Goal: Transaction & Acquisition: Purchase product/service

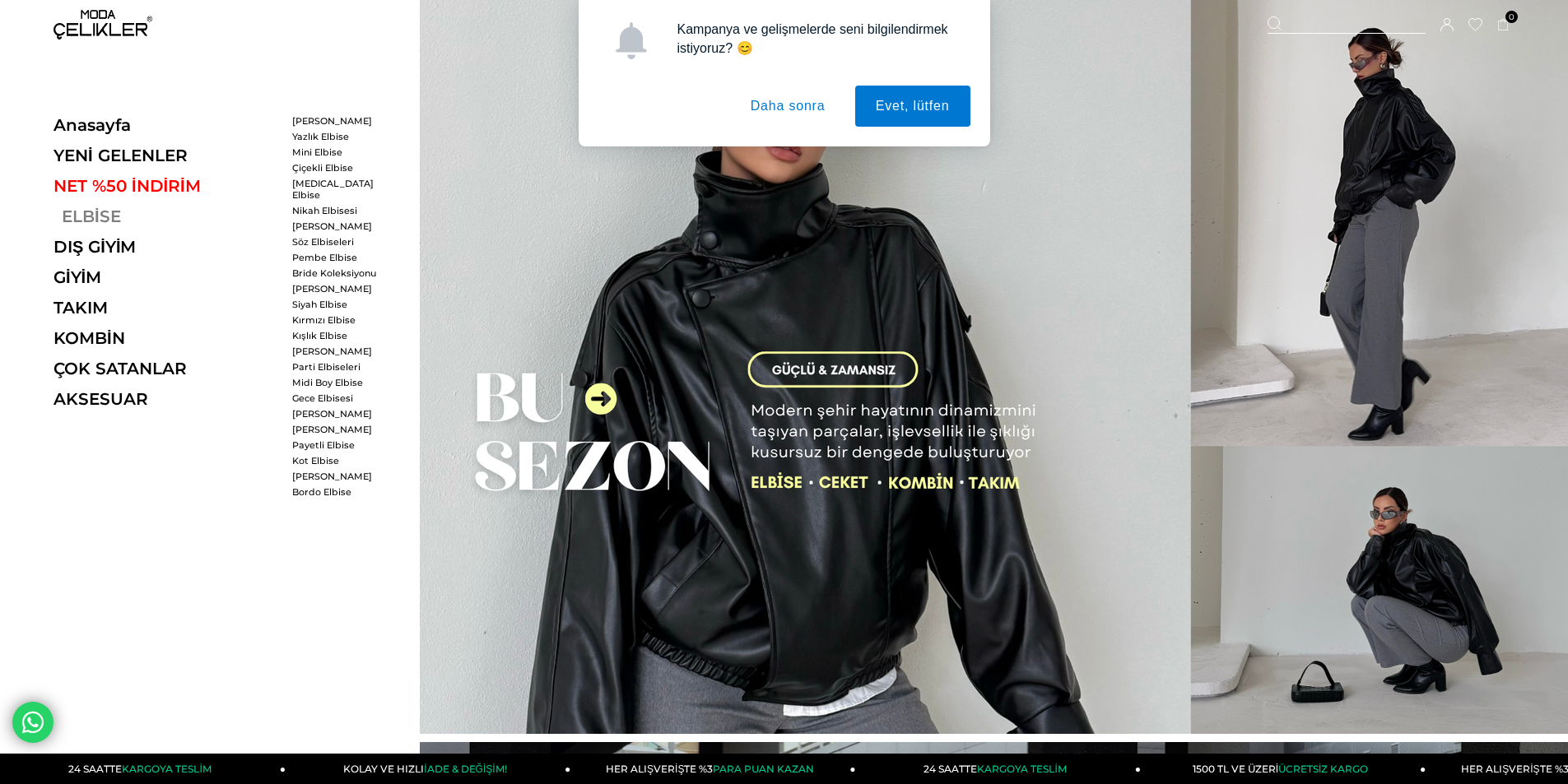
click at [108, 210] on link "ELBİSE" at bounding box center [166, 216] width 226 height 20
click at [117, 209] on link "ELBİSE" at bounding box center [166, 216] width 226 height 20
click at [97, 209] on link "ELBİSE" at bounding box center [166, 216] width 226 height 20
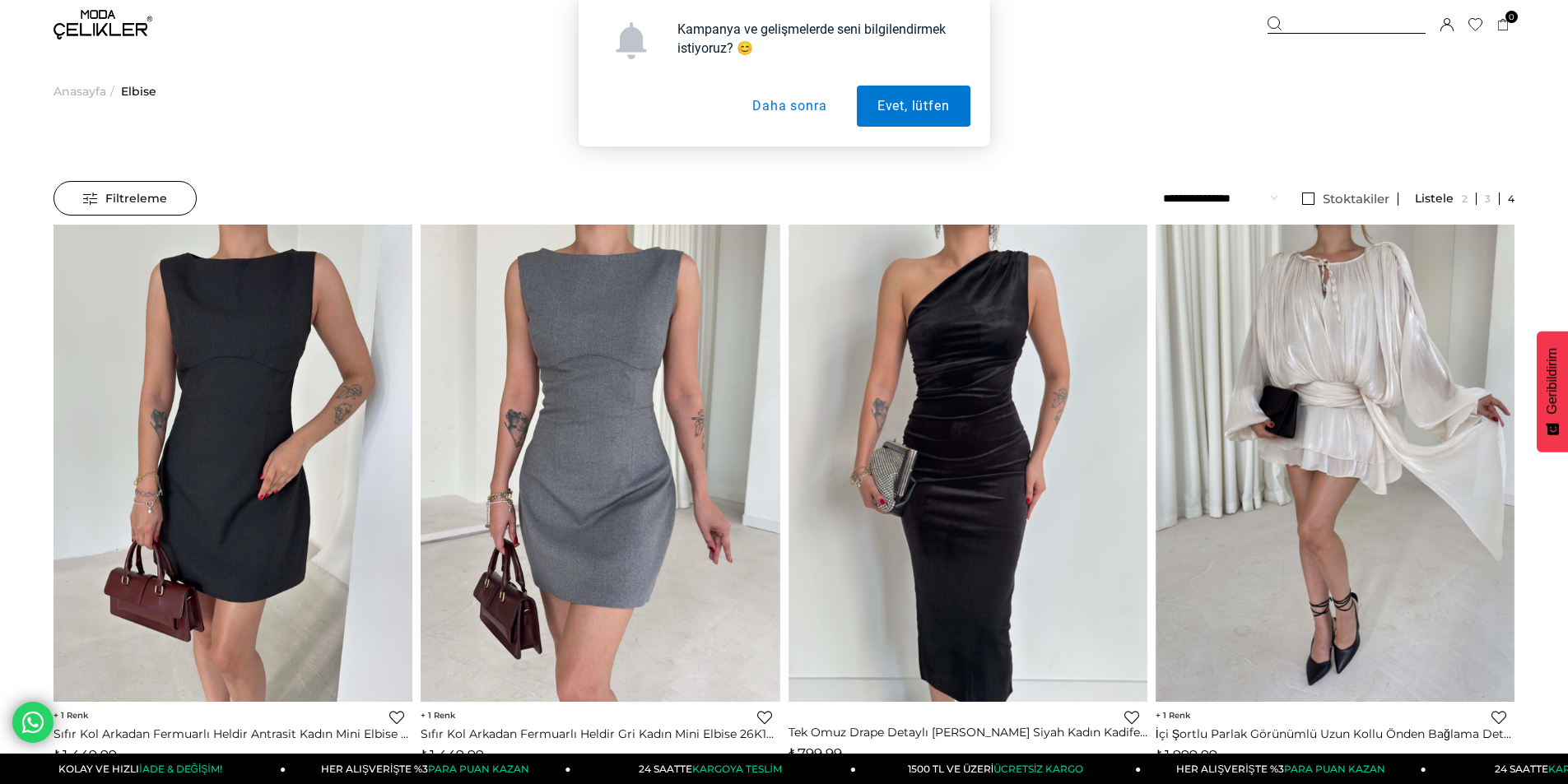
click at [798, 104] on button "Daha sonra" at bounding box center [789, 106] width 115 height 41
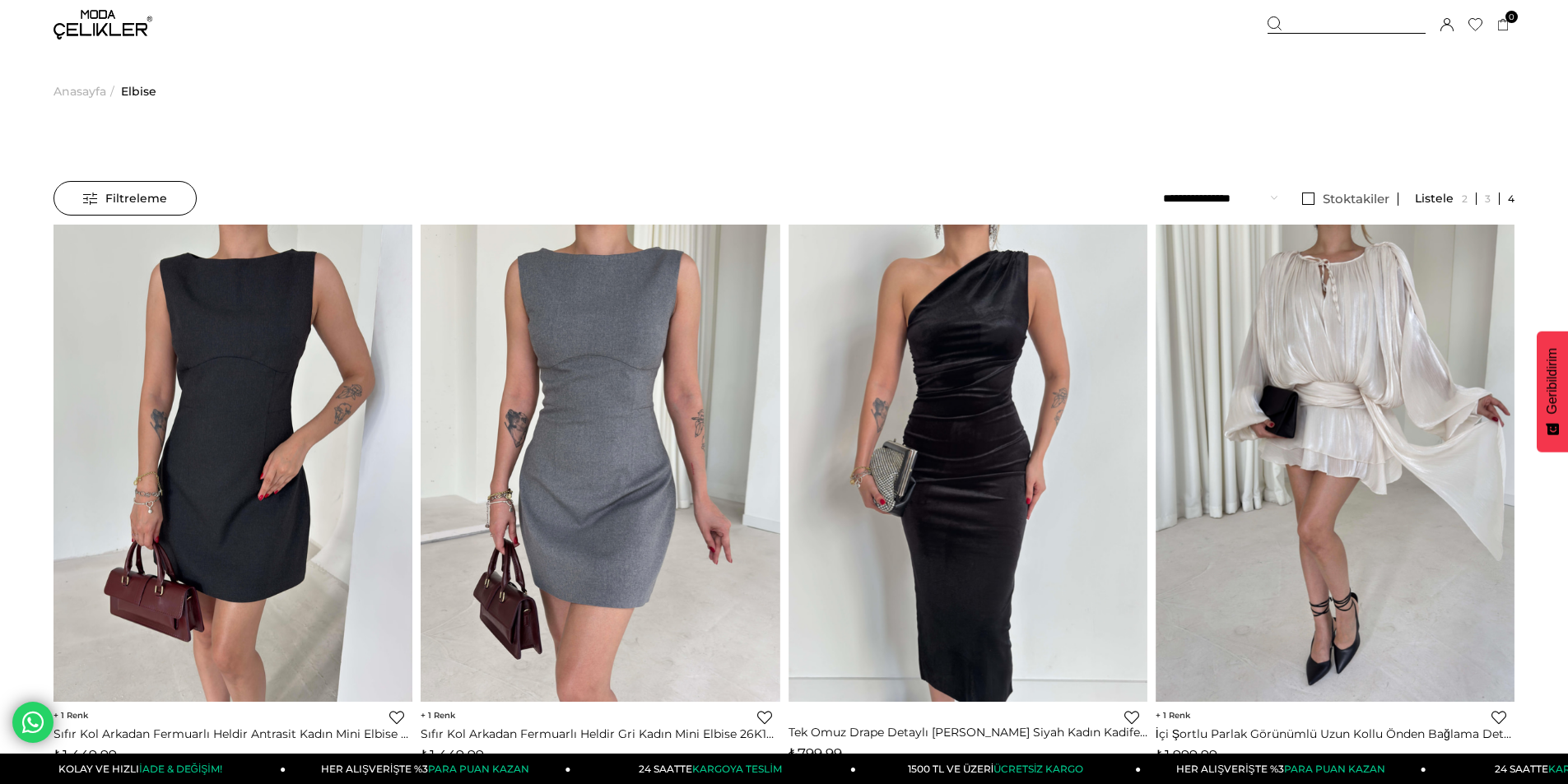
click at [1210, 194] on select "**********" at bounding box center [1219, 199] width 114 height 35
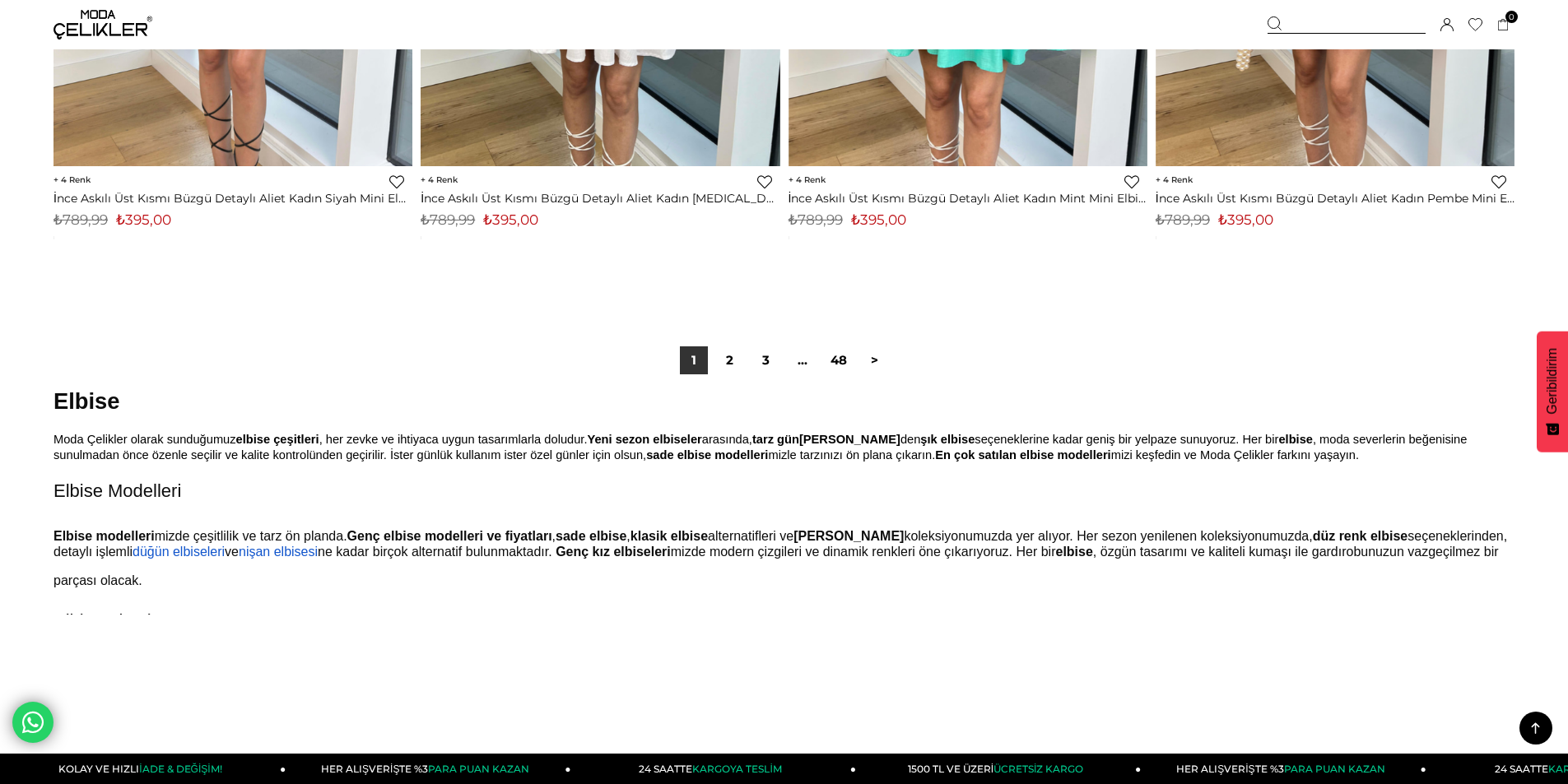
scroll to position [12343, 0]
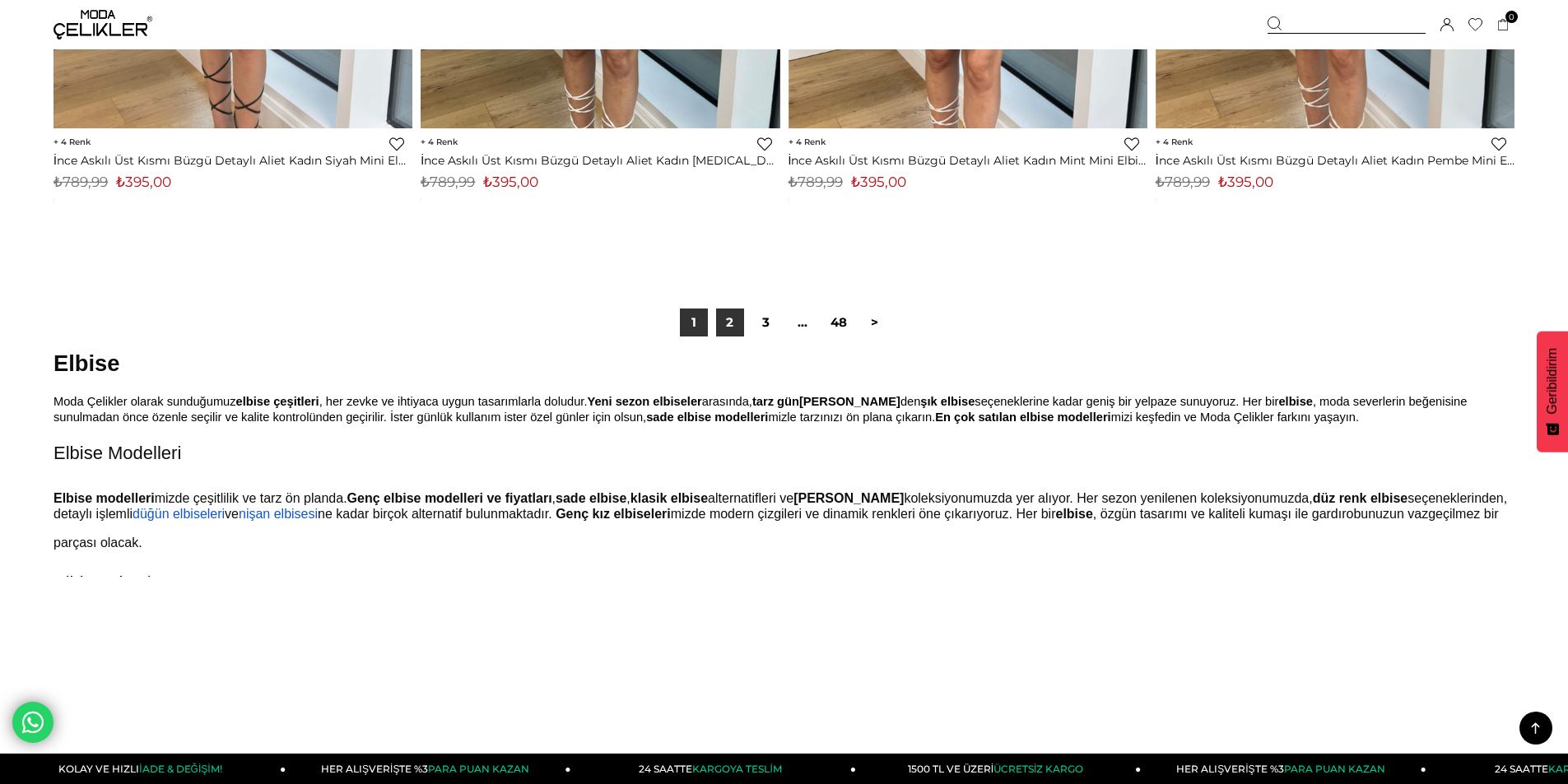
click at [728, 323] on link "2" at bounding box center [730, 323] width 28 height 28
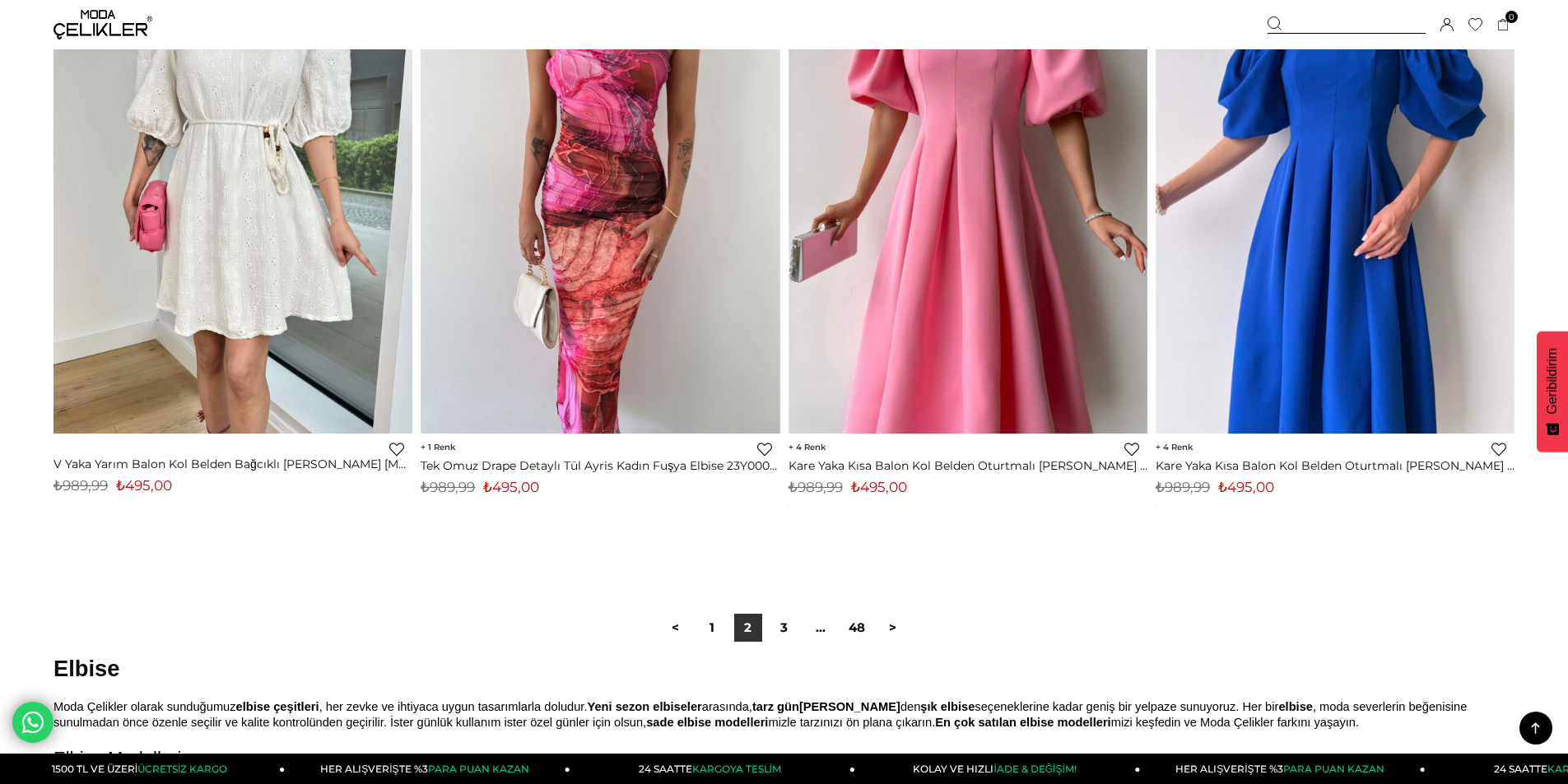
scroll to position [12015, 0]
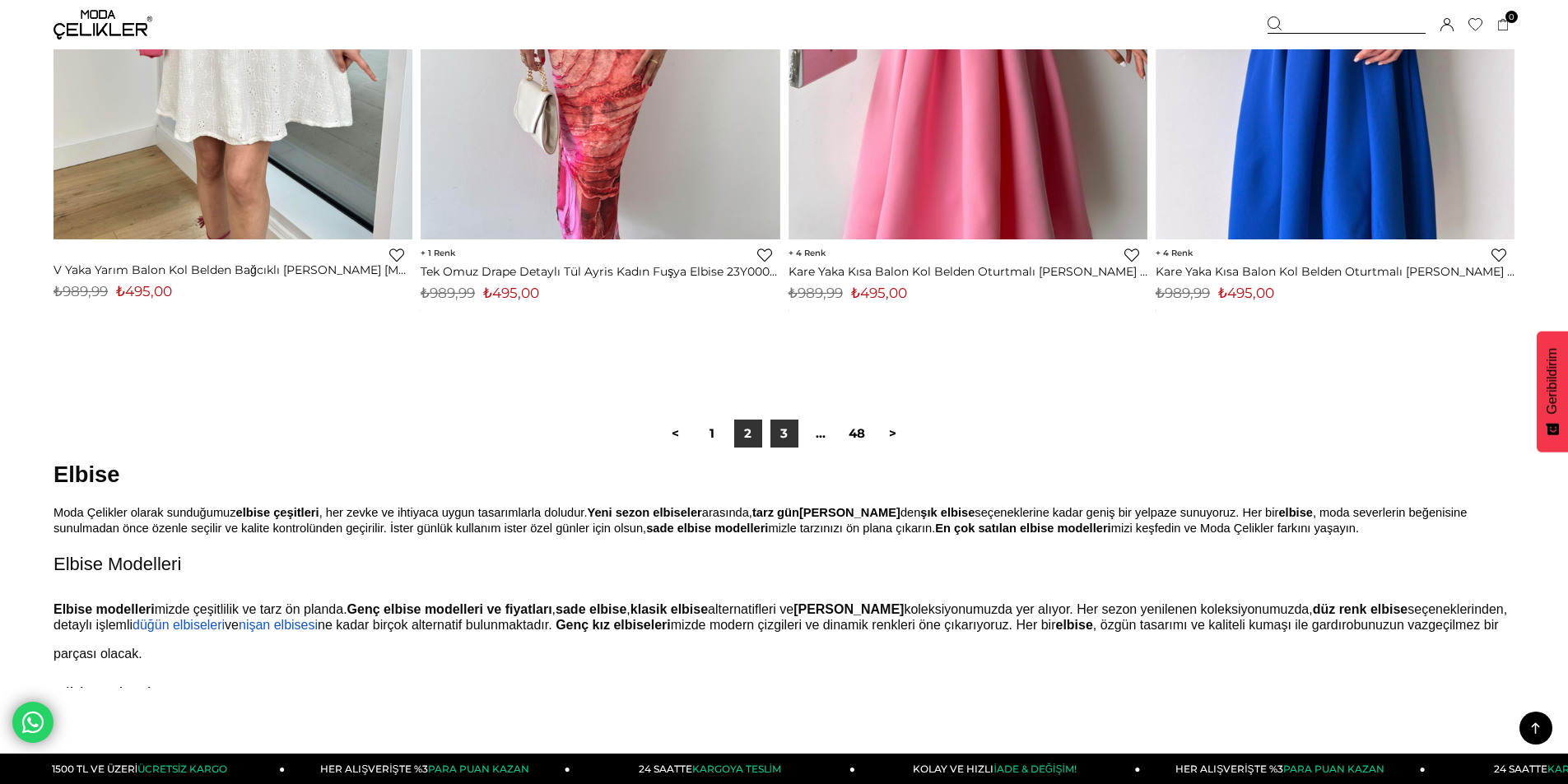
click at [774, 436] on link "3" at bounding box center [784, 433] width 28 height 28
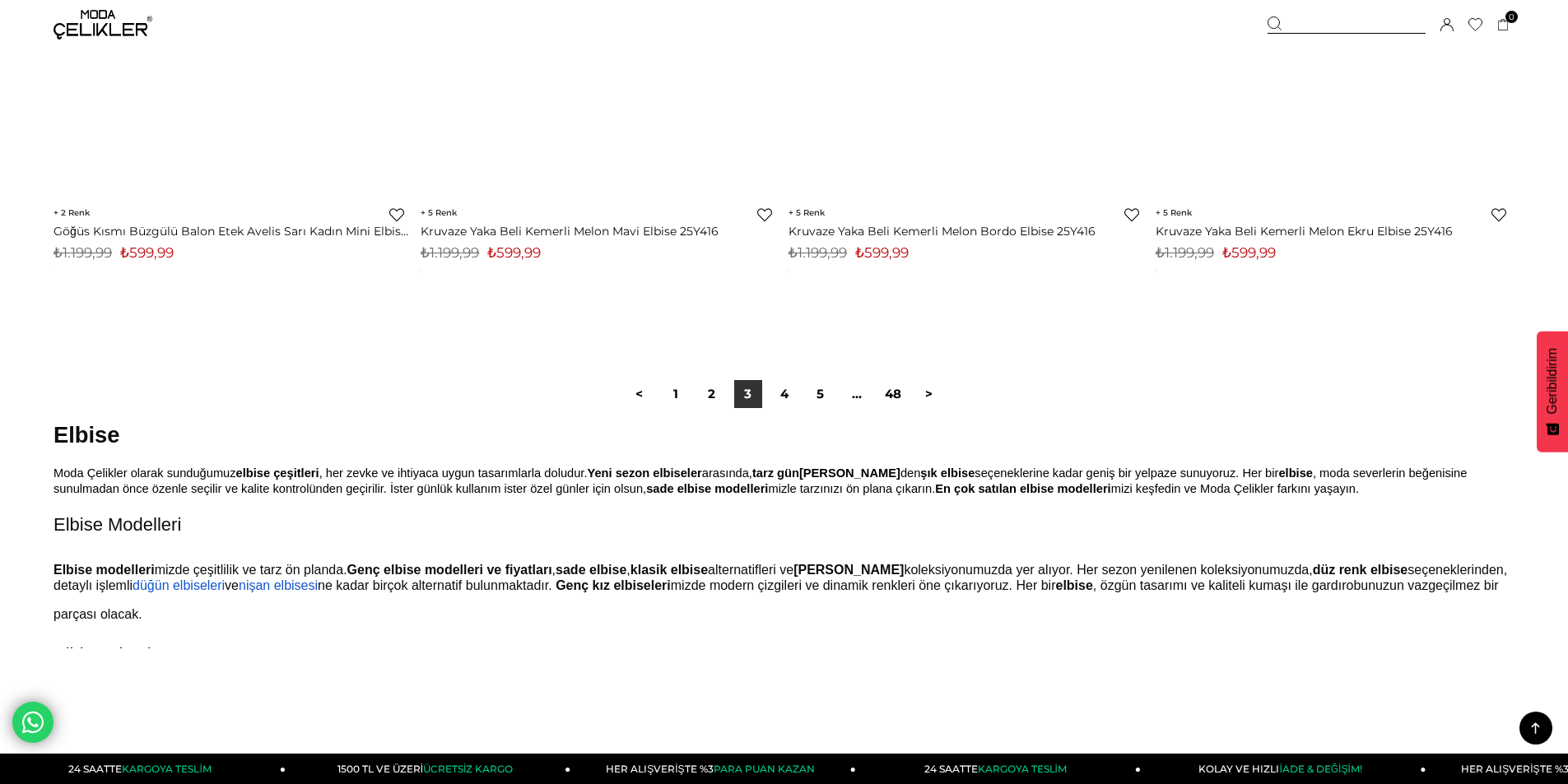
scroll to position [12343, 0]
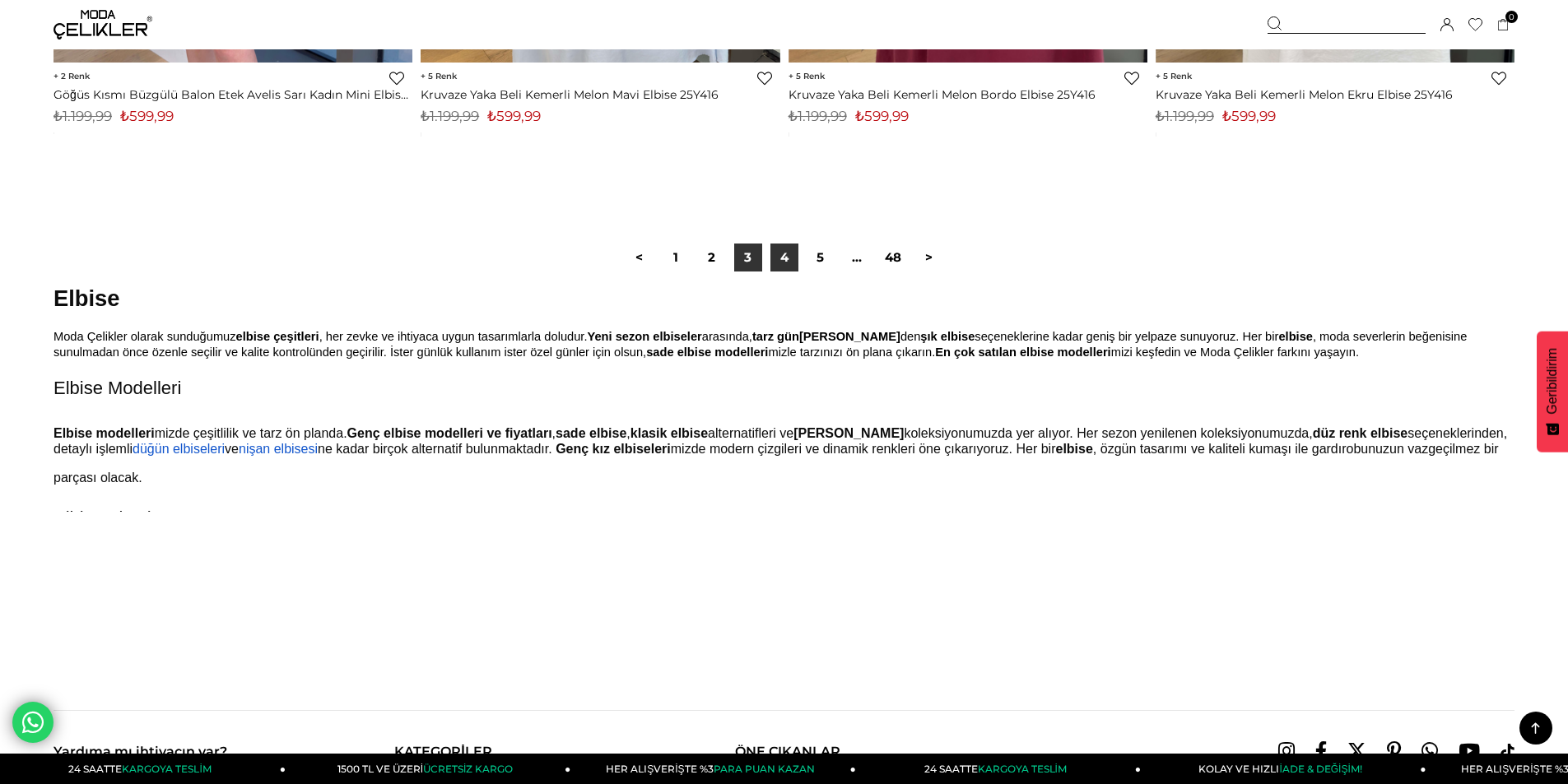
click at [794, 254] on link "4" at bounding box center [784, 257] width 28 height 28
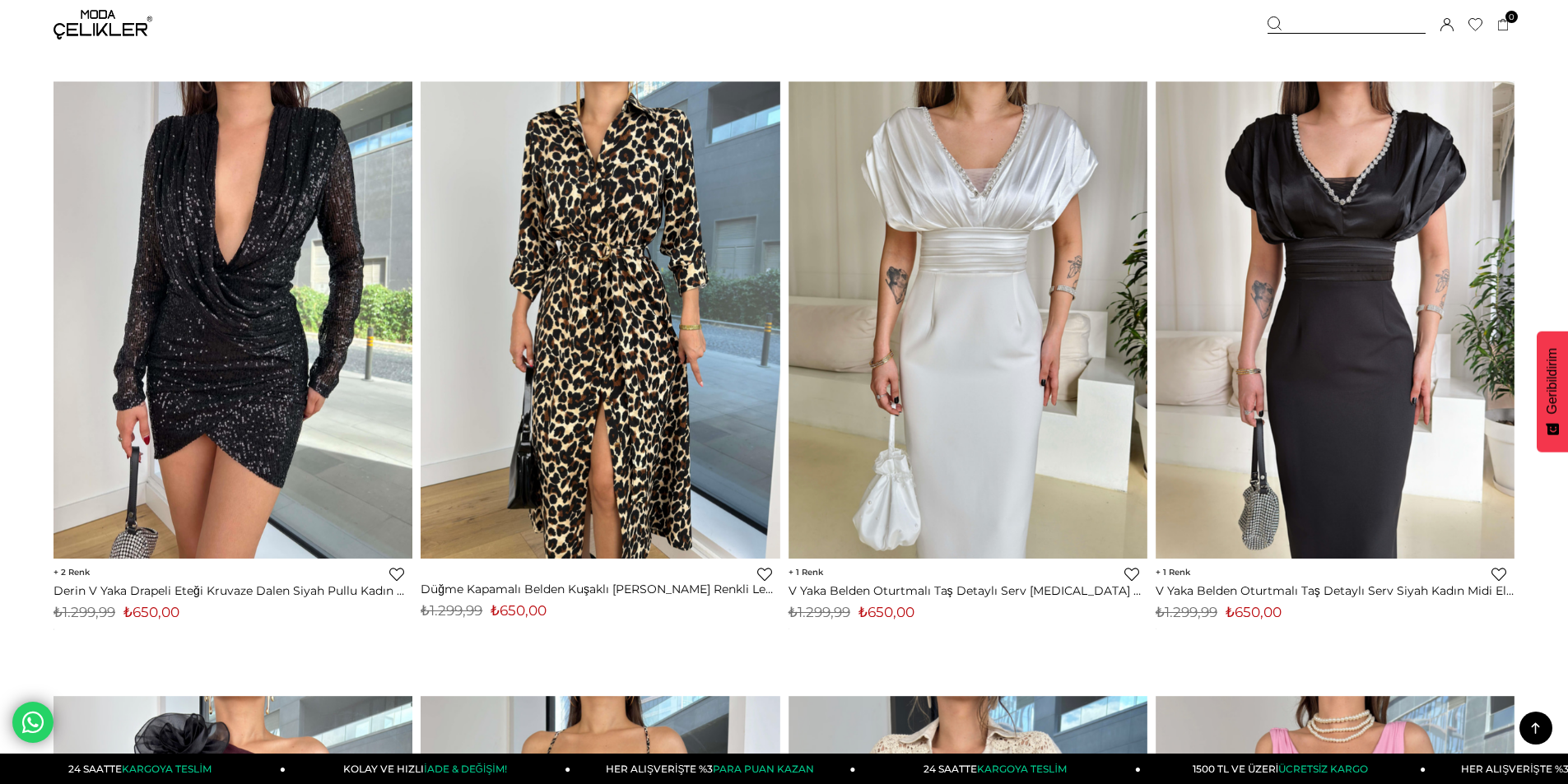
scroll to position [6995, 0]
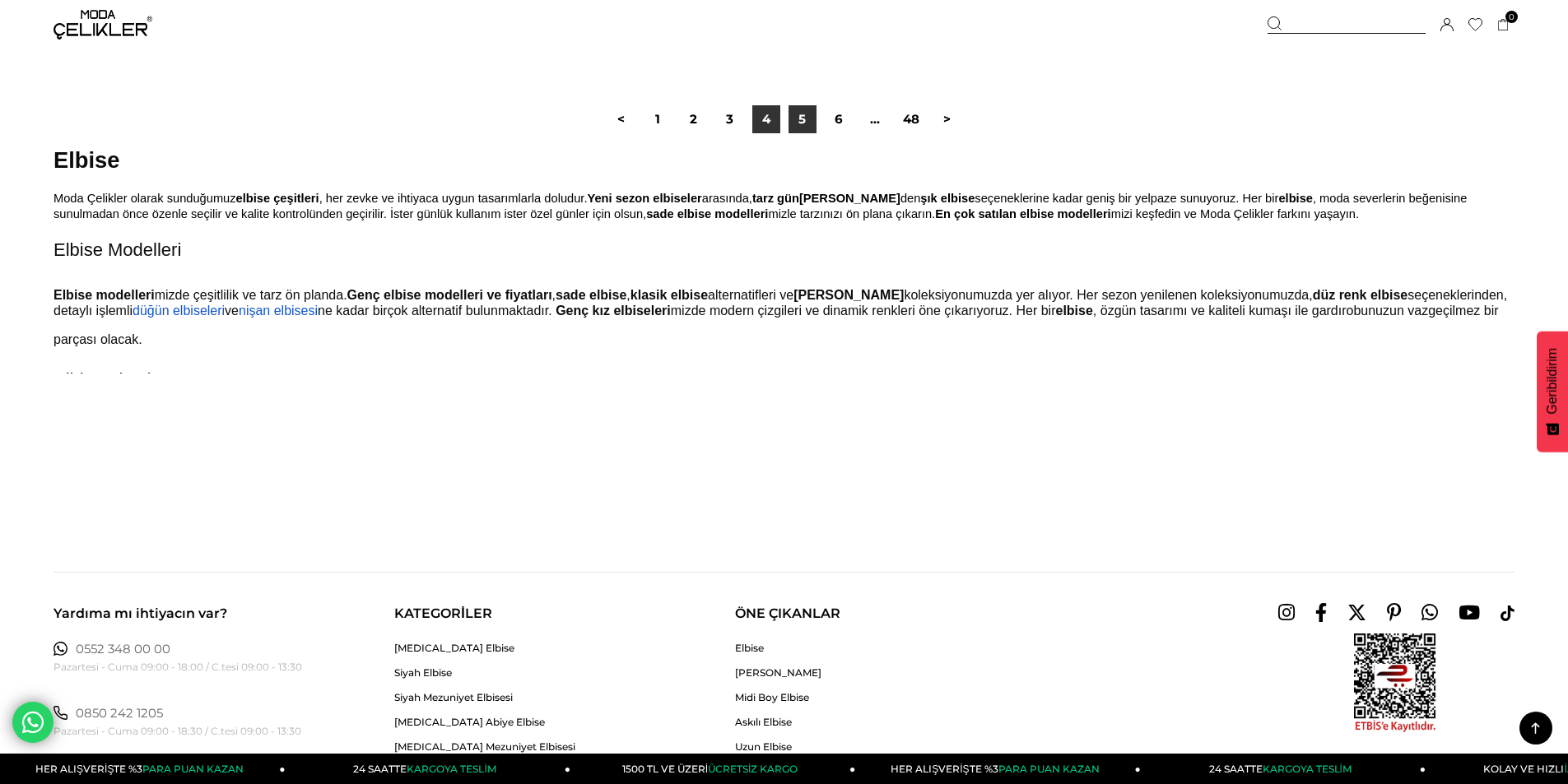
click at [798, 107] on link "5" at bounding box center [802, 119] width 28 height 28
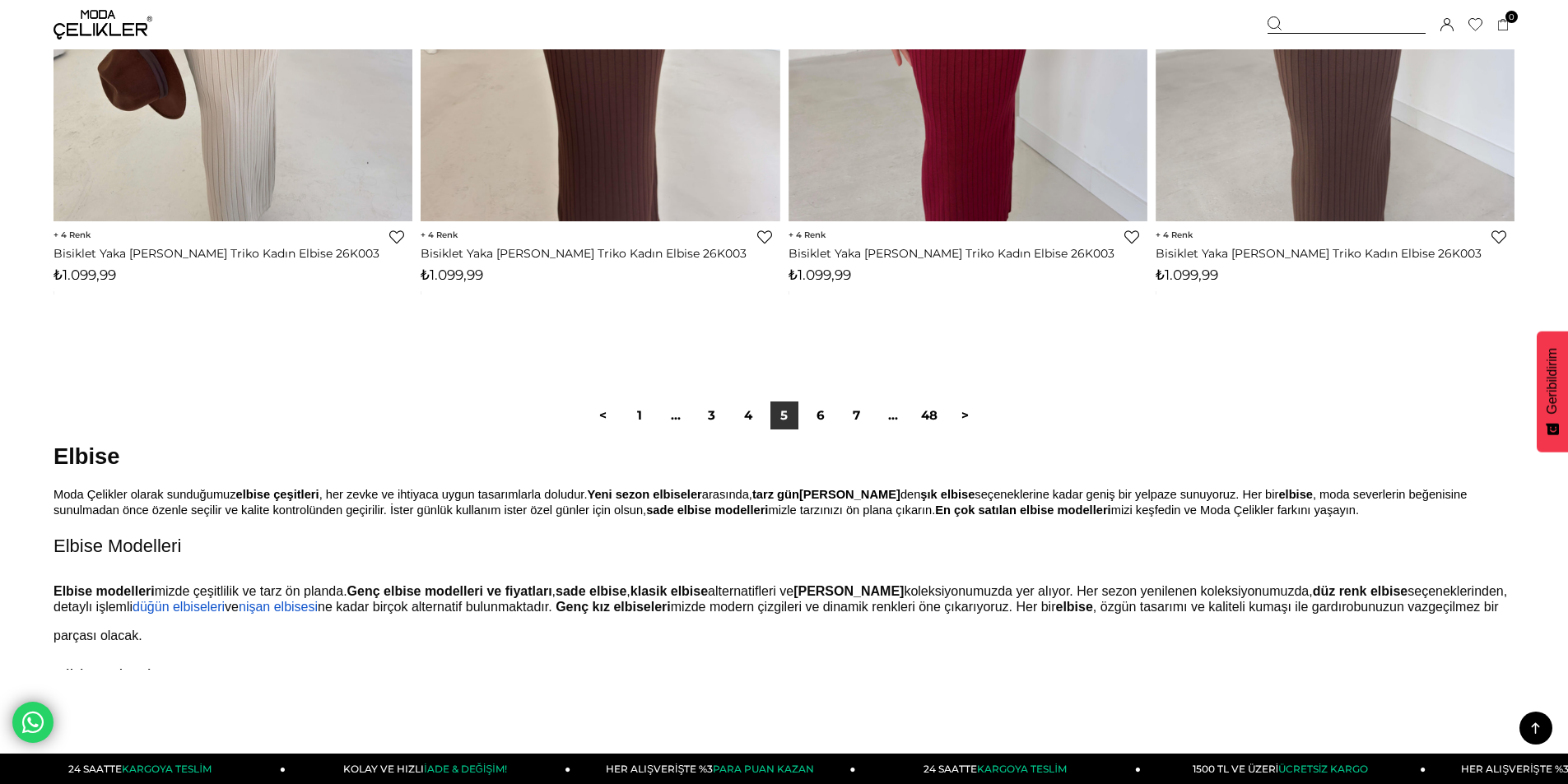
scroll to position [12343, 0]
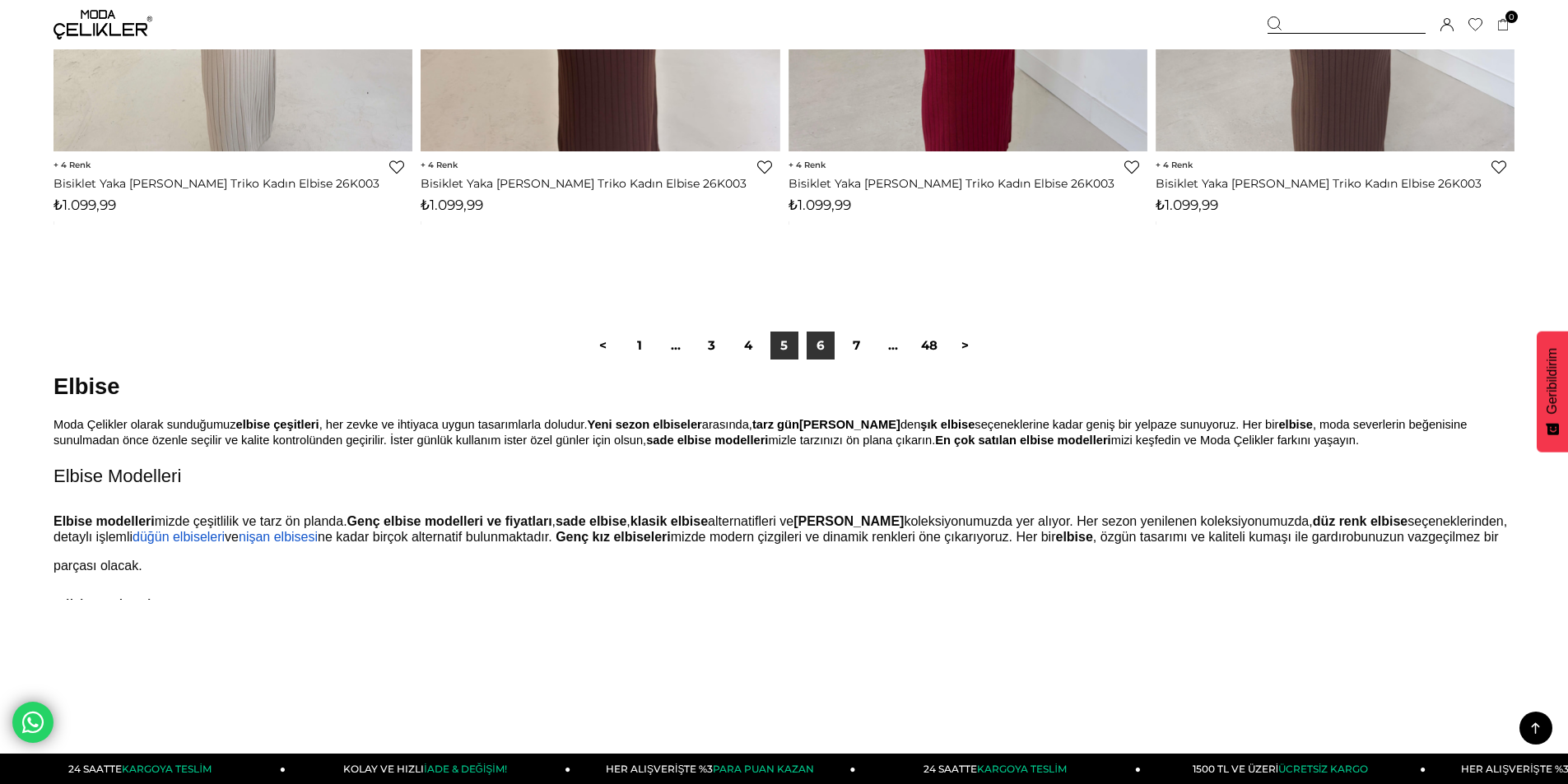
click at [828, 343] on link "6" at bounding box center [821, 345] width 28 height 28
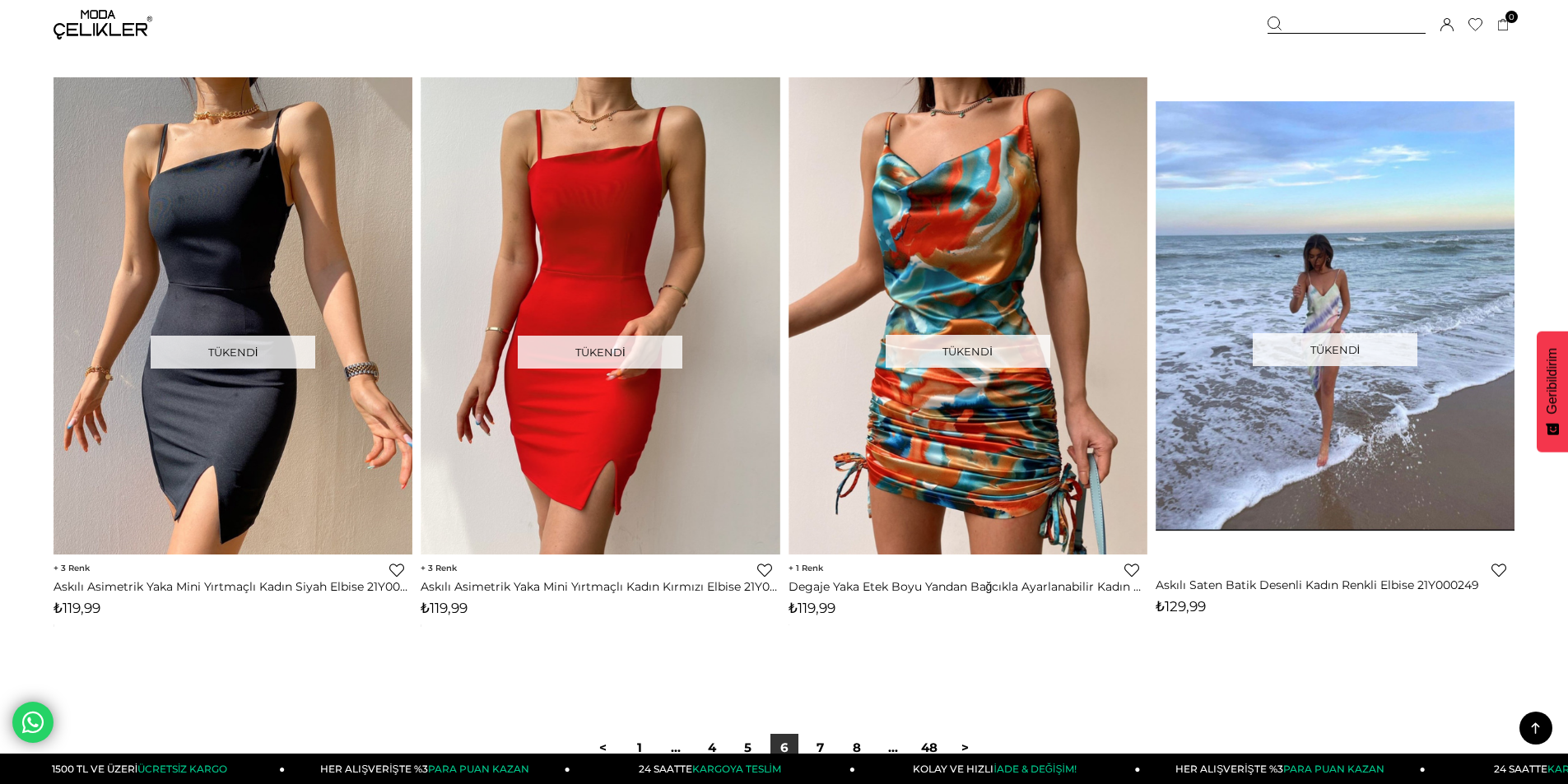
scroll to position [12015, 0]
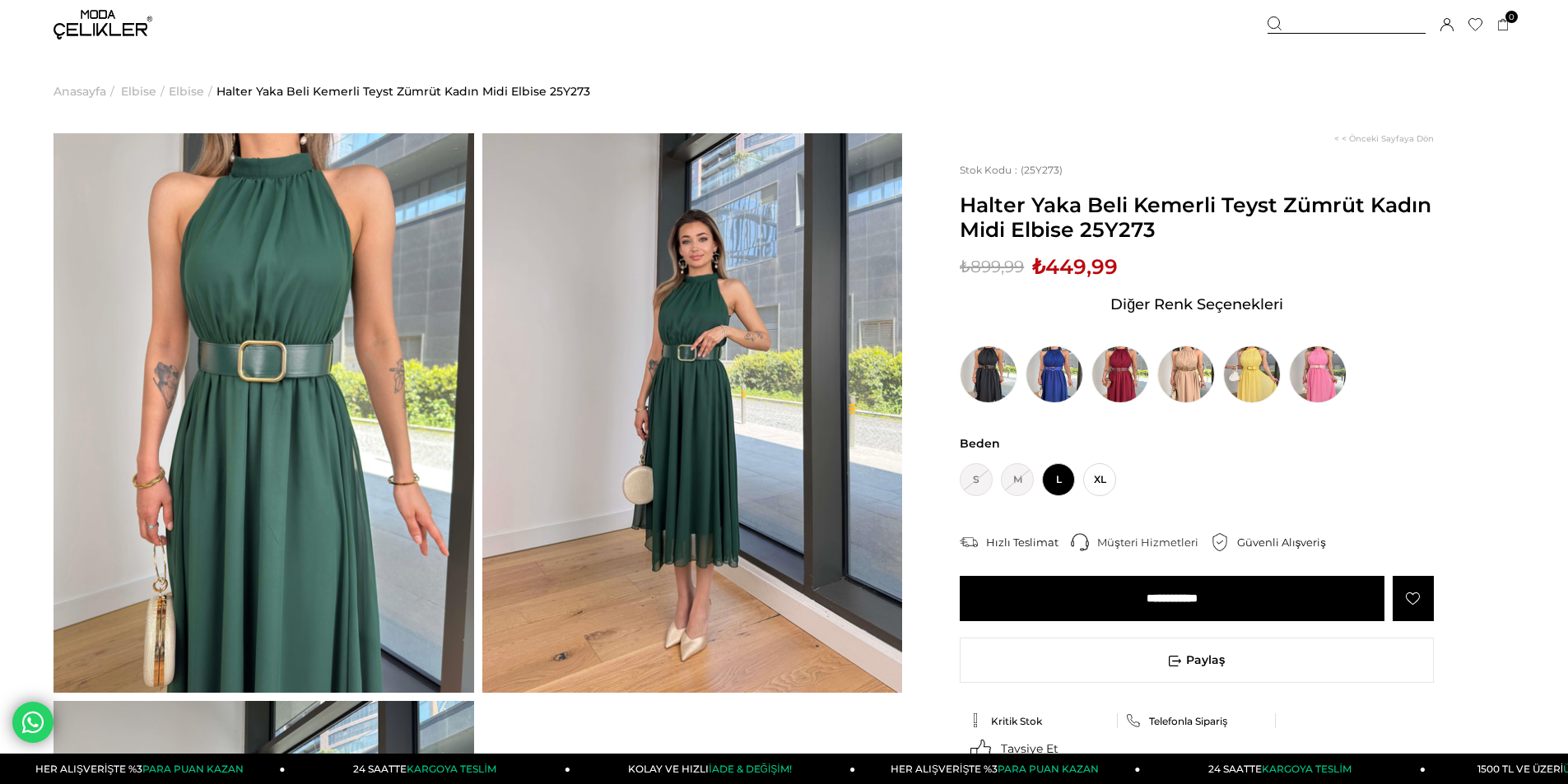
click at [699, 352] on img at bounding box center [692, 413] width 420 height 560
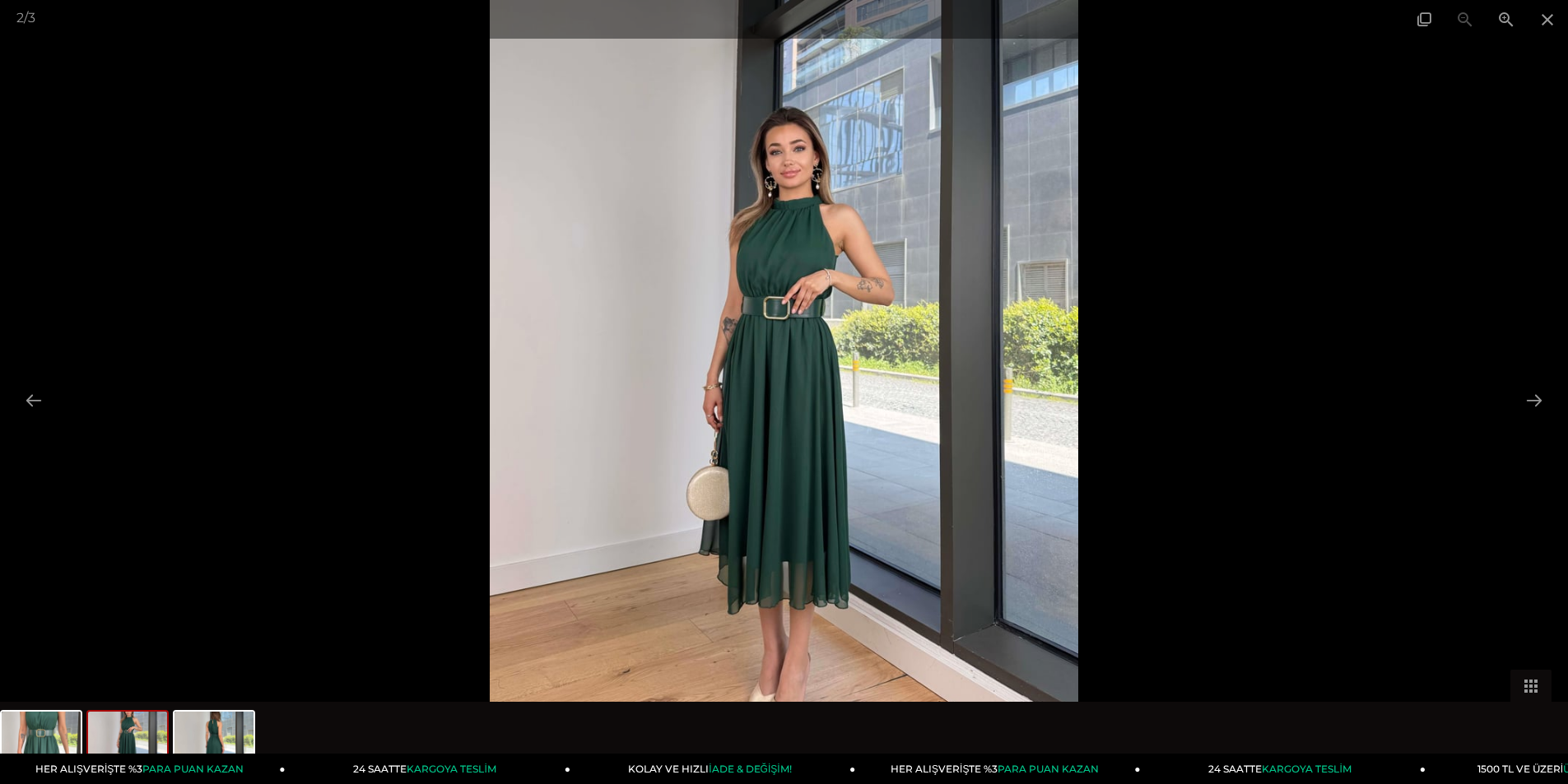
click at [1199, 250] on div at bounding box center [784, 392] width 1568 height 784
